Goal: Task Accomplishment & Management: Use online tool/utility

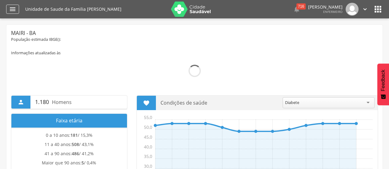
click at [14, 10] on icon "" at bounding box center [12, 9] width 7 height 7
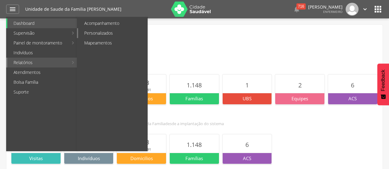
click at [117, 33] on link "Personalizados" at bounding box center [112, 33] width 69 height 10
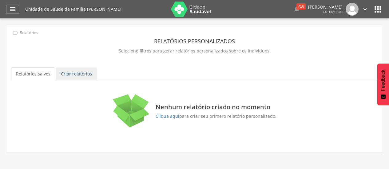
click at [79, 73] on link "Criar relatórios" at bounding box center [76, 74] width 41 height 13
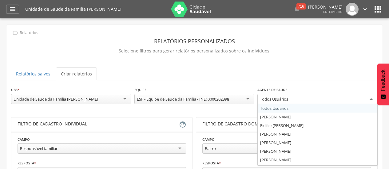
click at [301, 104] on div "Todos Usuários Todos Usuários [PERSON_NAME] [PERSON_NAME]" at bounding box center [317, 100] width 120 height 13
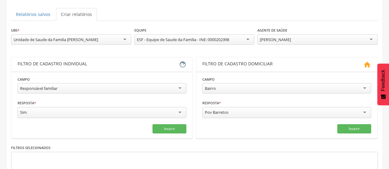
scroll to position [66, 0]
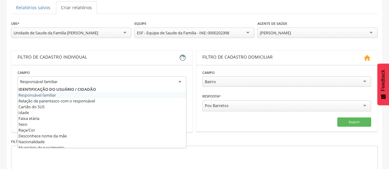
click at [109, 84] on div "Responsável familiar" at bounding box center [102, 82] width 169 height 11
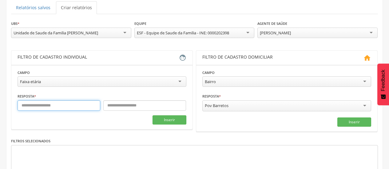
click at [65, 107] on input "text" at bounding box center [59, 105] width 83 height 10
type input "**"
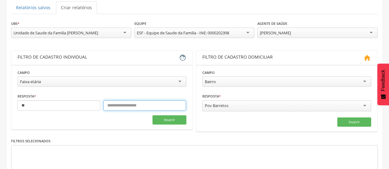
click at [116, 108] on input "text" at bounding box center [144, 105] width 83 height 10
type input "**"
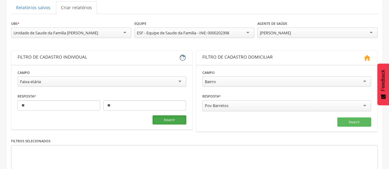
click at [164, 122] on button "Inserir" at bounding box center [169, 120] width 34 height 9
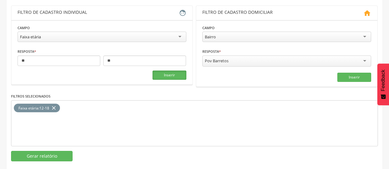
scroll to position [120, 0]
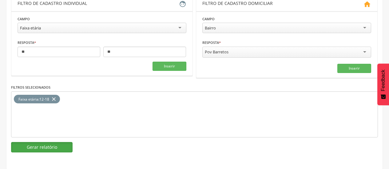
click at [43, 147] on button "Gerar relatório" at bounding box center [41, 147] width 61 height 10
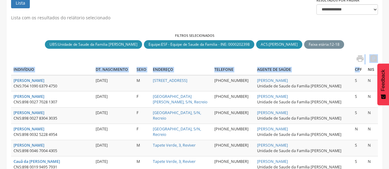
click at [359, 64] on link "" at bounding box center [358, 59] width 12 height 10
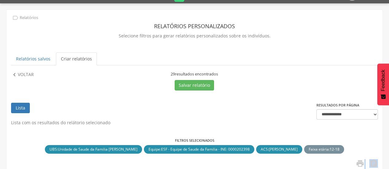
scroll to position [16, 0]
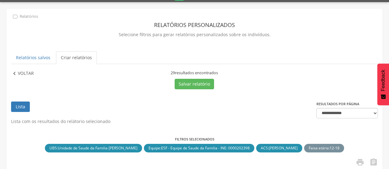
click at [27, 76] on p "Voltar" at bounding box center [26, 73] width 16 height 7
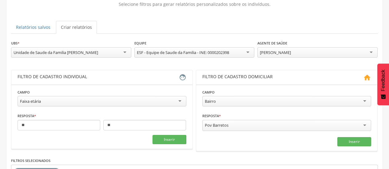
scroll to position [80, 0]
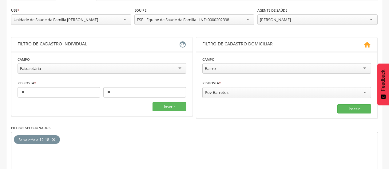
click at [55, 141] on icon "close" at bounding box center [54, 140] width 6 height 9
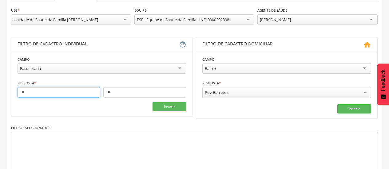
click at [50, 96] on input "**" at bounding box center [59, 92] width 83 height 10
type input "*"
type input "**"
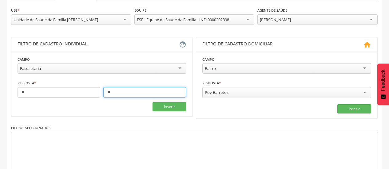
click at [124, 95] on input "**" at bounding box center [144, 92] width 83 height 10
type input "*"
type input "**"
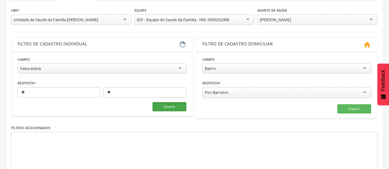
click at [170, 106] on button "Inserir" at bounding box center [169, 106] width 34 height 9
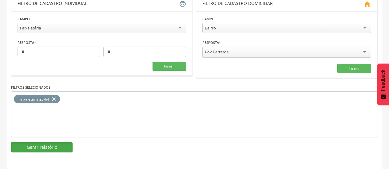
click at [31, 149] on button "Gerar relatório" at bounding box center [41, 147] width 61 height 10
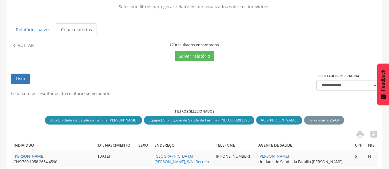
scroll to position [20, 0]
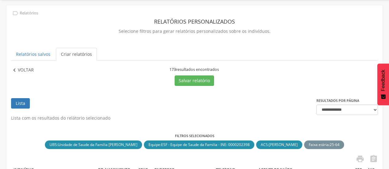
click at [20, 71] on p "Voltar" at bounding box center [26, 70] width 16 height 7
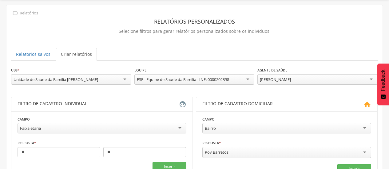
click at [105, 123] on div "**********" at bounding box center [102, 125] width 169 height 19
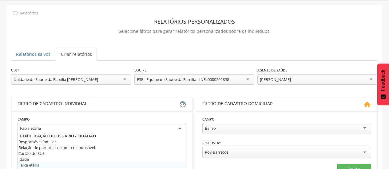
click at [98, 129] on div "Faixa etária" at bounding box center [102, 128] width 169 height 11
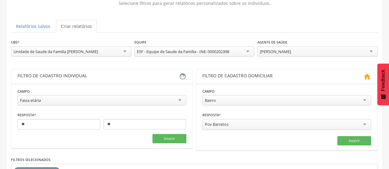
scroll to position [48, 0]
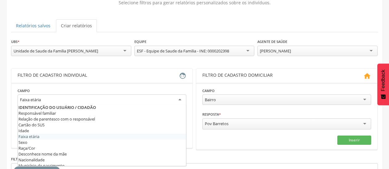
click at [125, 101] on div "Faixa etária" at bounding box center [102, 100] width 169 height 11
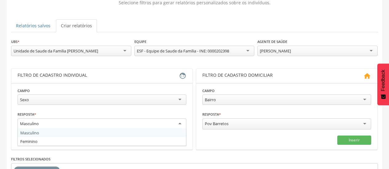
click at [99, 127] on div "Masculino" at bounding box center [102, 124] width 169 height 11
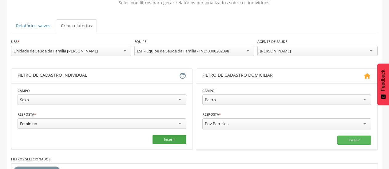
click at [166, 140] on button "Inserir" at bounding box center [169, 139] width 34 height 9
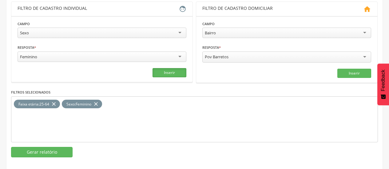
scroll to position [120, 0]
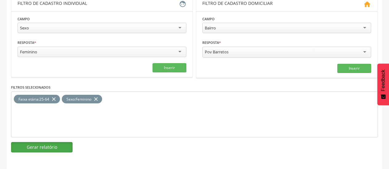
click at [37, 148] on button "Gerar relatório" at bounding box center [41, 147] width 61 height 10
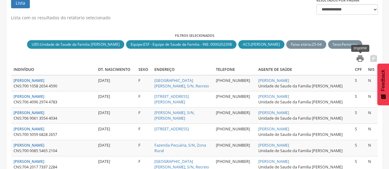
click at [357, 61] on icon "" at bounding box center [360, 58] width 9 height 9
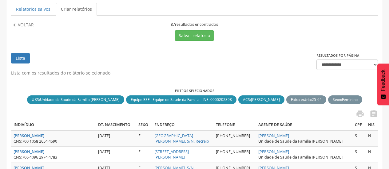
scroll to position [46, 0]
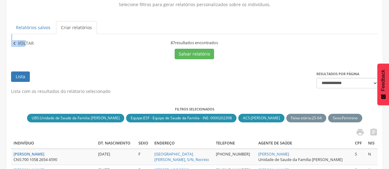
drag, startPoint x: 27, startPoint y: 38, endPoint x: 26, endPoint y: 43, distance: 5.4
click at [26, 43] on p "Voltar" at bounding box center [26, 43] width 16 height 7
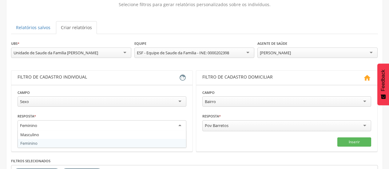
click at [75, 123] on div "Feminino" at bounding box center [102, 125] width 169 height 11
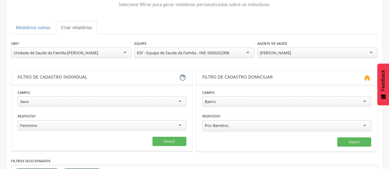
click at [63, 143] on fieldset "Campo **** Sexo Responsável familiar Relação de parentesco com o responsável Ca…" at bounding box center [102, 117] width 169 height 57
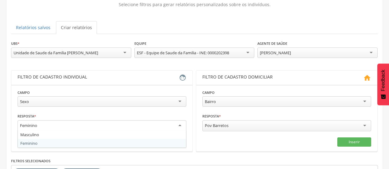
click at [63, 125] on div "Feminino" at bounding box center [102, 125] width 169 height 11
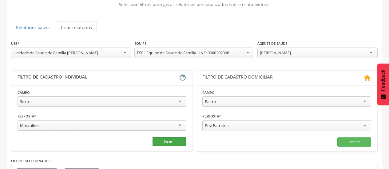
click at [163, 140] on button "Inserir" at bounding box center [169, 141] width 34 height 9
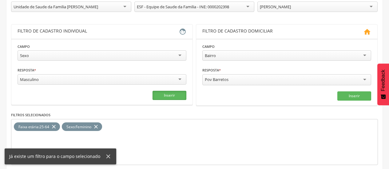
scroll to position [104, 0]
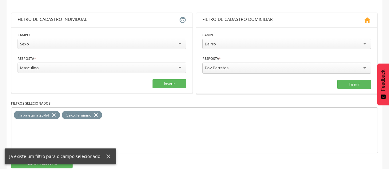
click at [97, 113] on icon "close" at bounding box center [96, 115] width 6 height 9
click at [174, 82] on button "Inserir" at bounding box center [169, 83] width 34 height 9
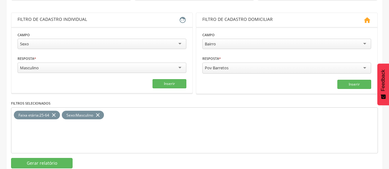
click at [52, 115] on icon "close" at bounding box center [54, 115] width 6 height 9
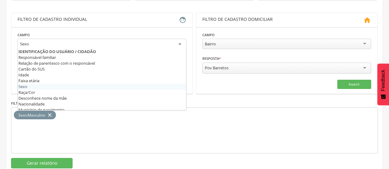
click at [73, 48] on div "Sexo" at bounding box center [102, 44] width 169 height 11
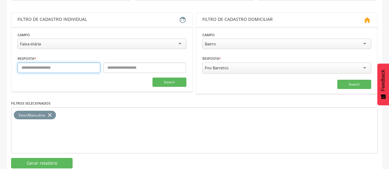
click at [66, 69] on input "text" at bounding box center [59, 68] width 83 height 10
type input "**"
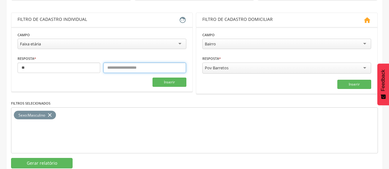
click at [124, 69] on input "text" at bounding box center [144, 68] width 83 height 10
type input "**"
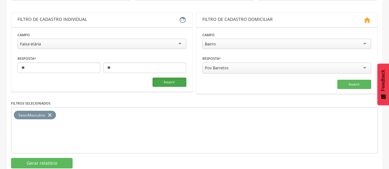
click at [173, 84] on button "Inserir" at bounding box center [169, 82] width 34 height 9
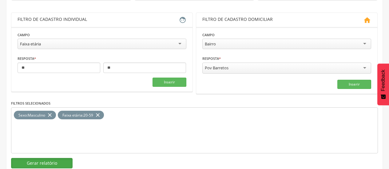
click at [51, 163] on button "Gerar relatório" at bounding box center [41, 163] width 61 height 10
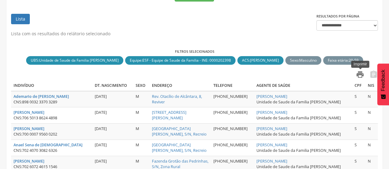
click at [359, 78] on icon "" at bounding box center [360, 74] width 9 height 9
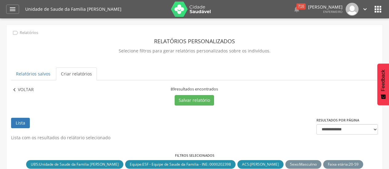
click at [24, 91] on p "Voltar" at bounding box center [26, 90] width 16 height 7
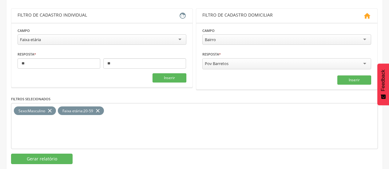
scroll to position [115, 0]
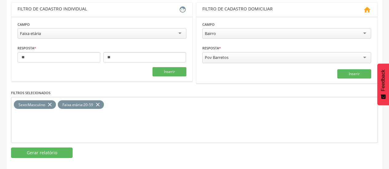
click at [97, 106] on icon "close" at bounding box center [98, 104] width 6 height 9
click at [49, 103] on icon "close" at bounding box center [50, 104] width 6 height 9
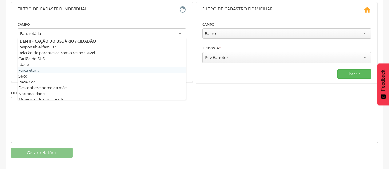
click at [76, 35] on div "Faixa etária" at bounding box center [102, 33] width 169 height 11
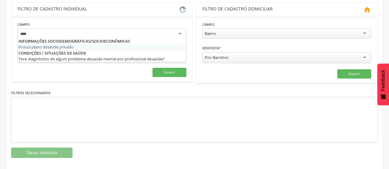
type input "*****"
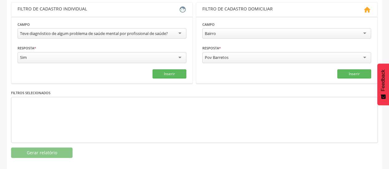
scroll to position [0, 0]
click at [159, 74] on button "Inserir" at bounding box center [169, 73] width 34 height 9
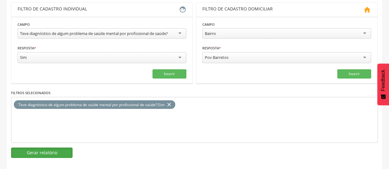
click at [54, 156] on button "Gerar relatório" at bounding box center [41, 153] width 61 height 10
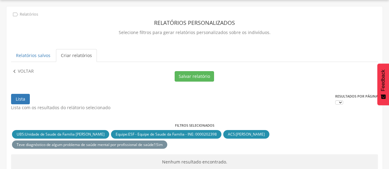
scroll to position [55, 0]
